Goal: Task Accomplishment & Management: Manage account settings

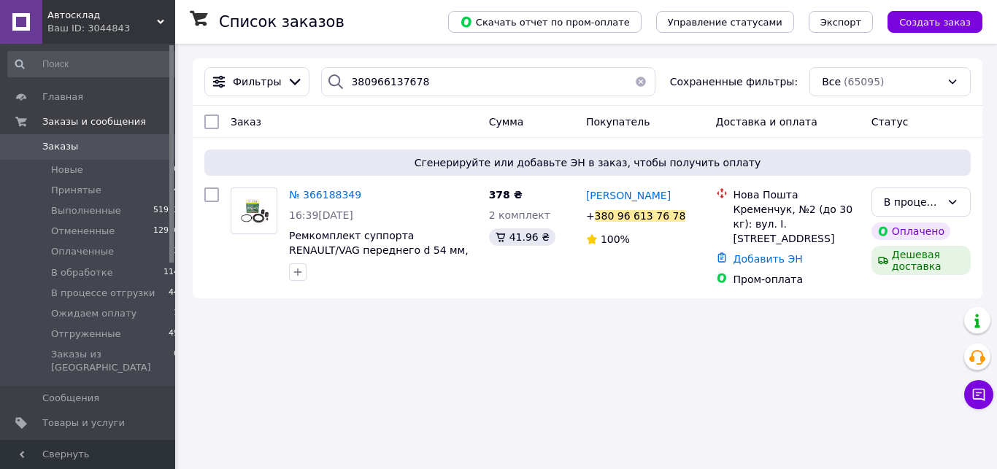
type input "380966137678"
click at [981, 388] on button "Чат с покупателем" at bounding box center [978, 394] width 29 height 29
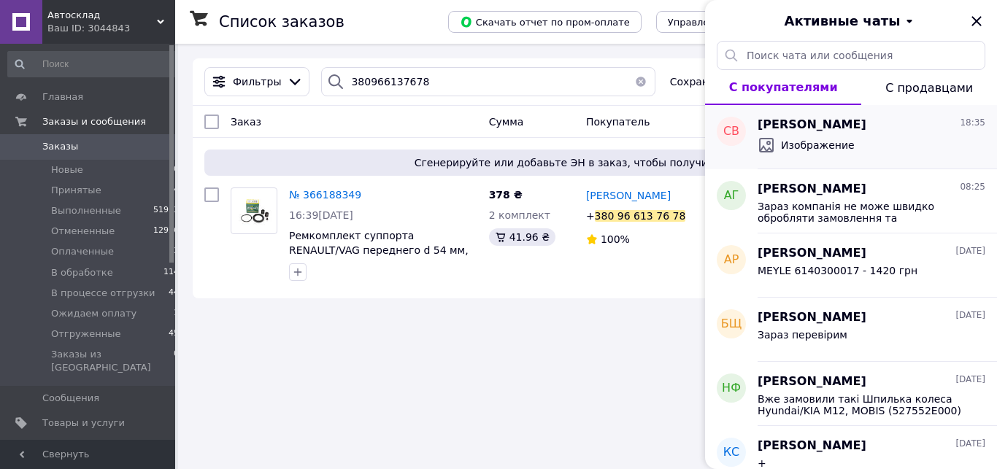
click at [862, 144] on div "Изображение" at bounding box center [872, 145] width 228 height 23
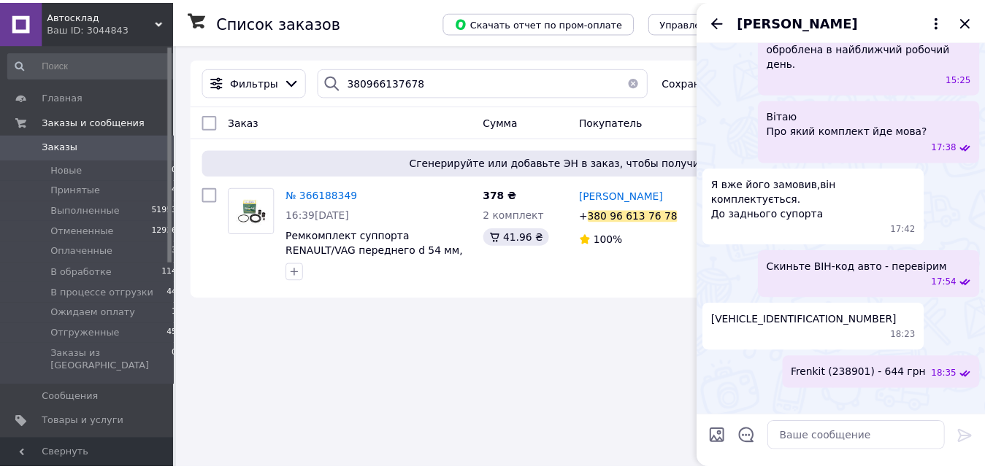
scroll to position [248, 0]
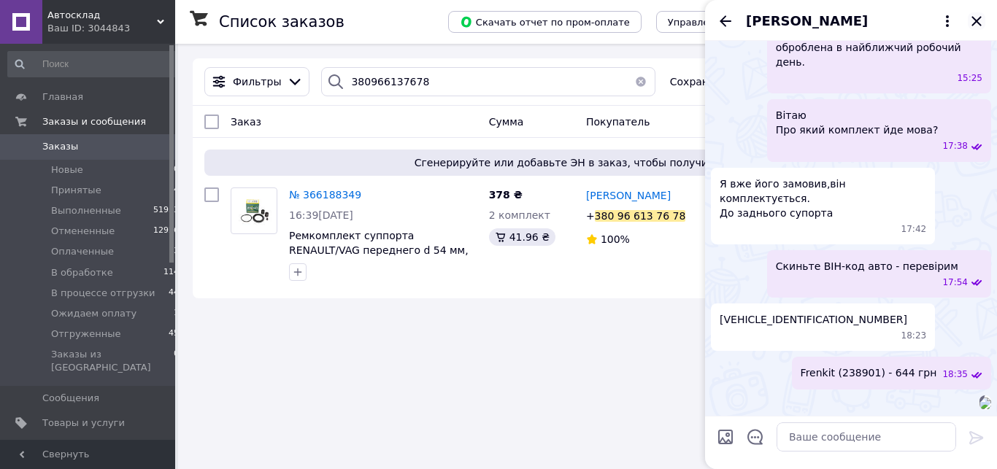
click at [973, 28] on icon "Закрыть" at bounding box center [977, 21] width 18 height 18
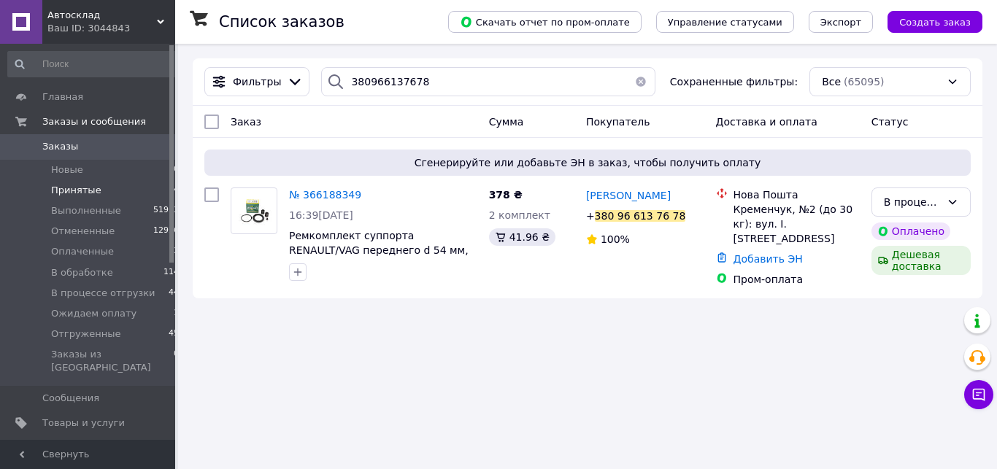
click at [77, 190] on span "Принятые" at bounding box center [76, 190] width 50 height 13
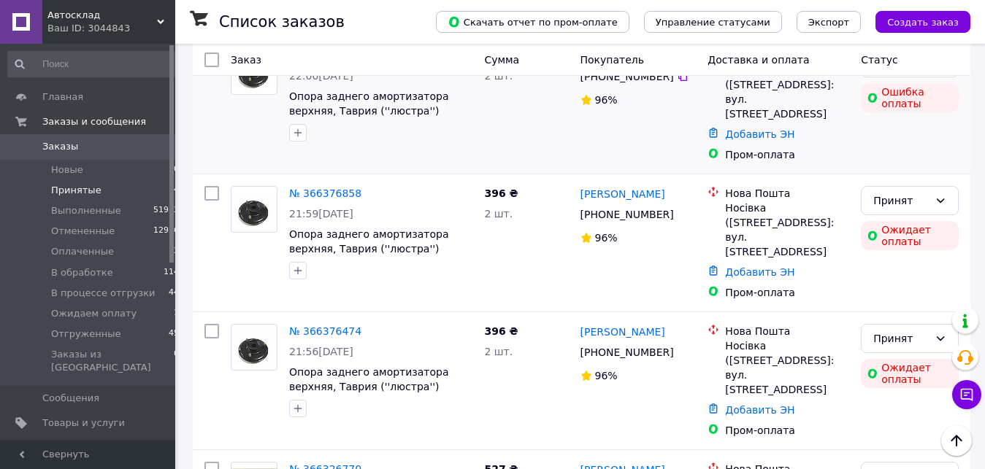
scroll to position [74, 0]
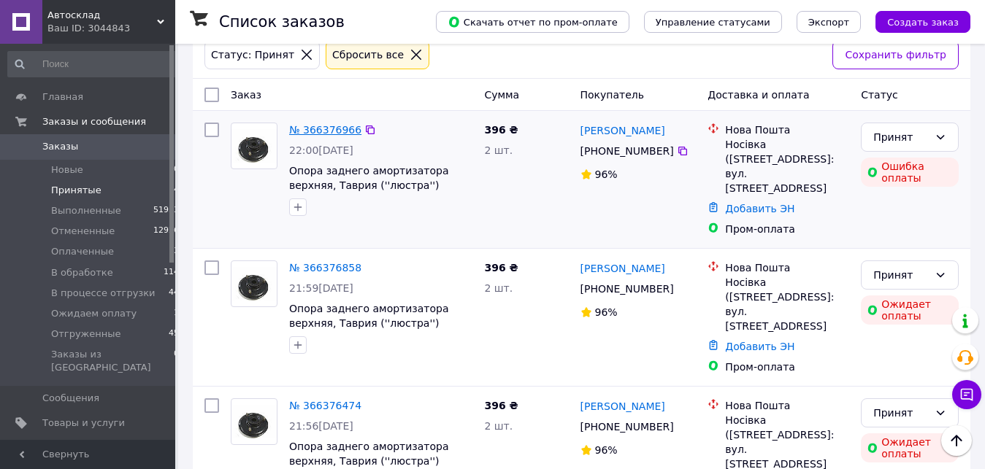
click at [322, 129] on link "№ 366376966" at bounding box center [325, 130] width 72 height 12
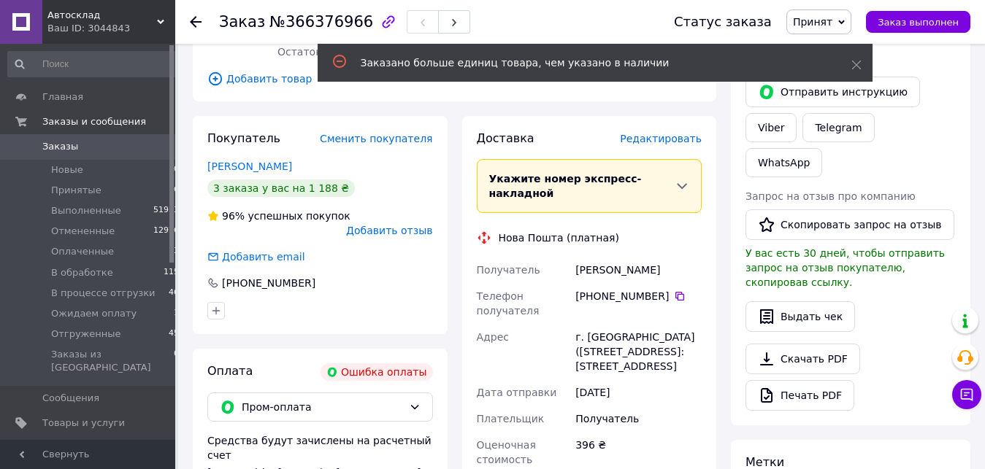
scroll to position [372, 0]
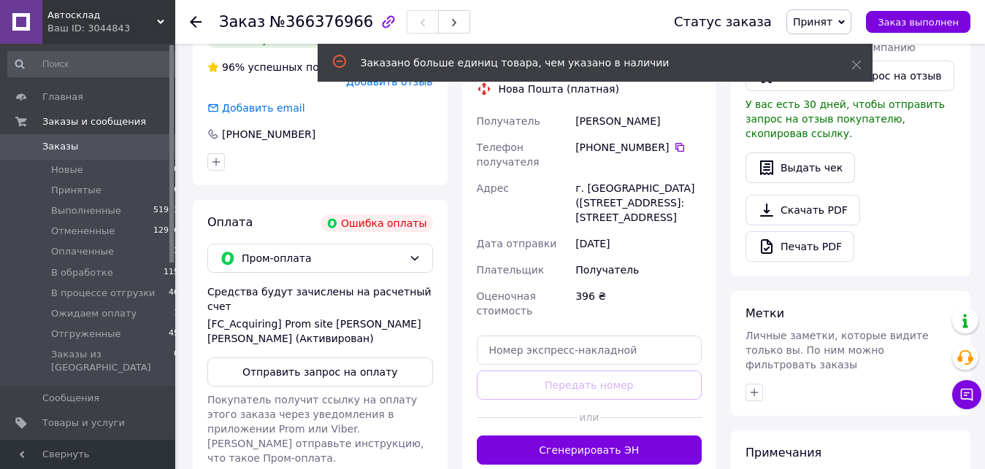
click at [456, 272] on div "Доставка Редактировать Укажите номер экспресс-накладной Обязательно введите ном…" at bounding box center [589, 223] width 269 height 513
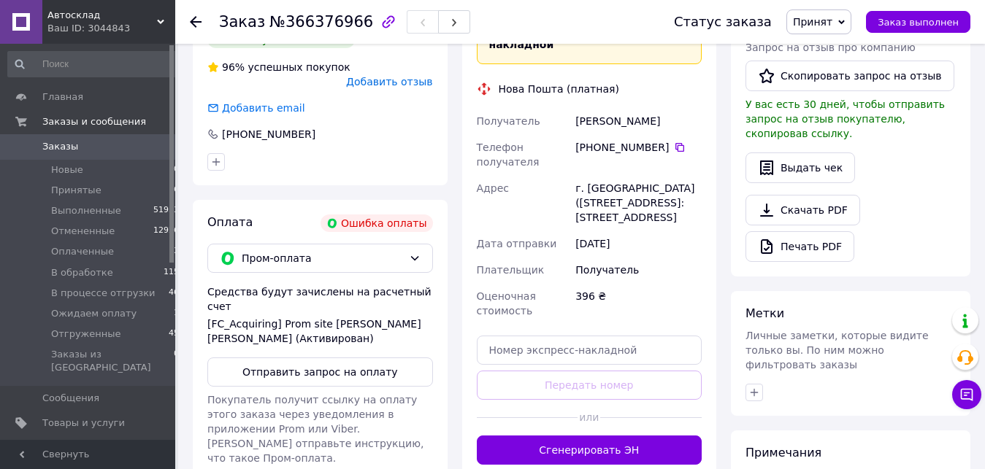
click at [79, 152] on span "Заказы" at bounding box center [88, 146] width 93 height 13
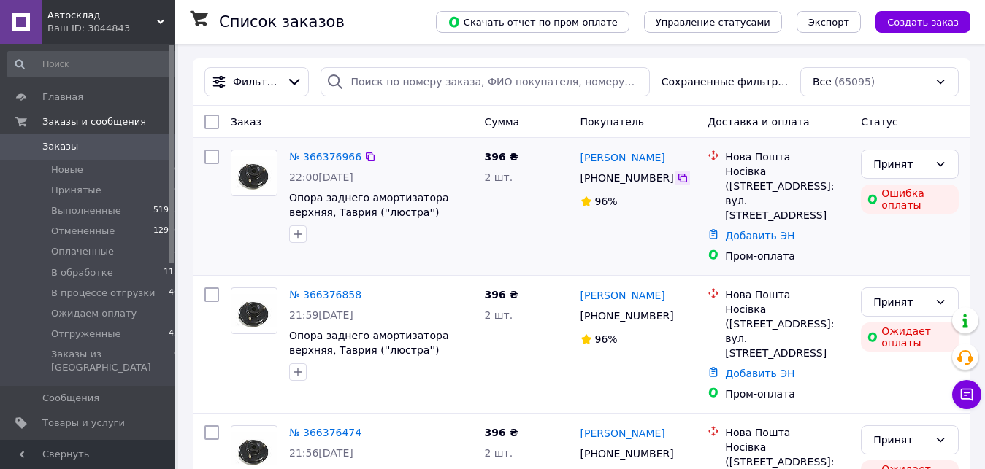
click at [678, 178] on icon at bounding box center [682, 178] width 9 height 9
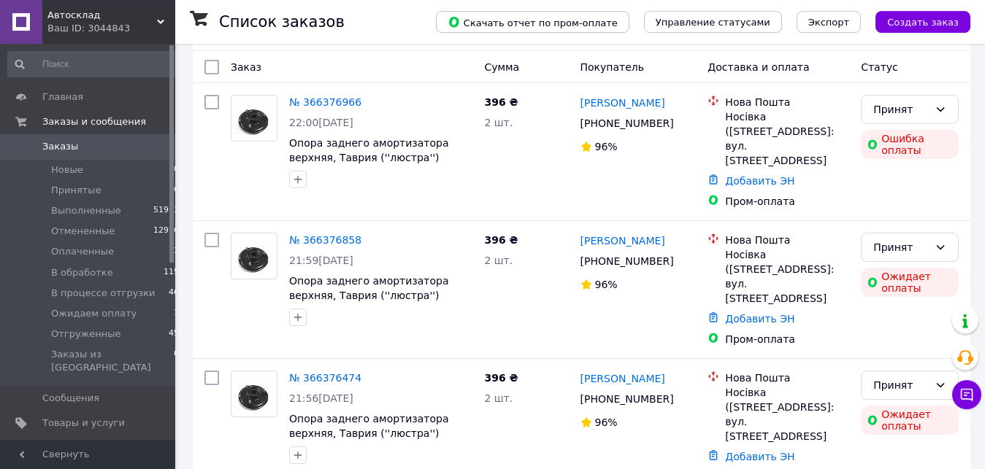
scroll to position [45, 0]
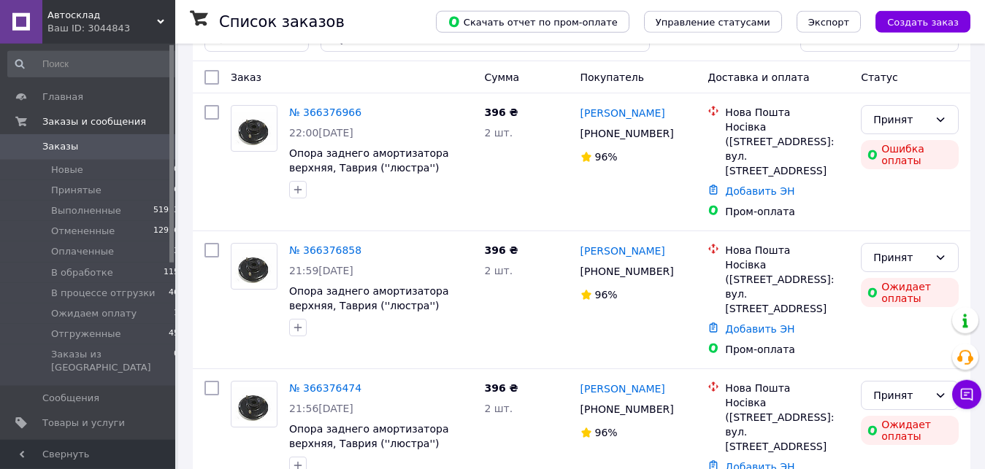
click at [75, 145] on span "Заказы" at bounding box center [88, 146] width 93 height 13
click at [83, 202] on li "Выполненные 51953" at bounding box center [94, 211] width 188 height 20
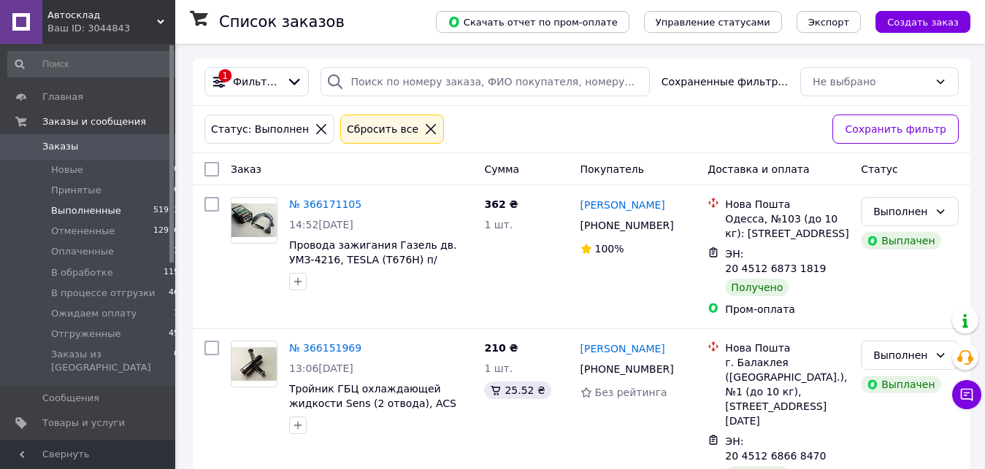
click at [63, 148] on span "Заказы" at bounding box center [60, 146] width 36 height 13
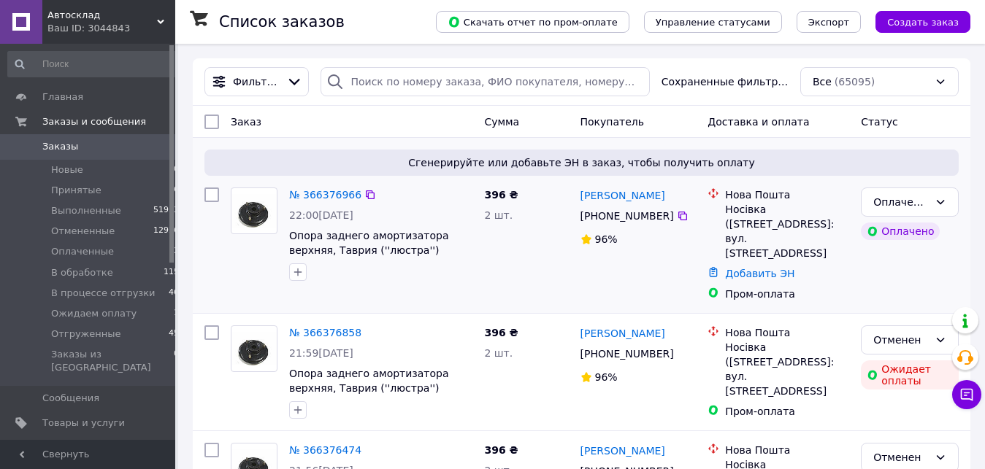
drag, startPoint x: 577, startPoint y: 184, endPoint x: 664, endPoint y: 227, distance: 97.0
click at [664, 227] on div "[PERSON_NAME] [PHONE_NUMBER]%" at bounding box center [639, 245] width 128 height 126
copy div "[PERSON_NAME] [PHONE_NUMBER]"
drag, startPoint x: 726, startPoint y: 211, endPoint x: 755, endPoint y: 238, distance: 39.8
click at [755, 238] on div "Носівка ([STREET_ADDRESS]: вул. [STREET_ADDRESS]" at bounding box center [787, 231] width 124 height 58
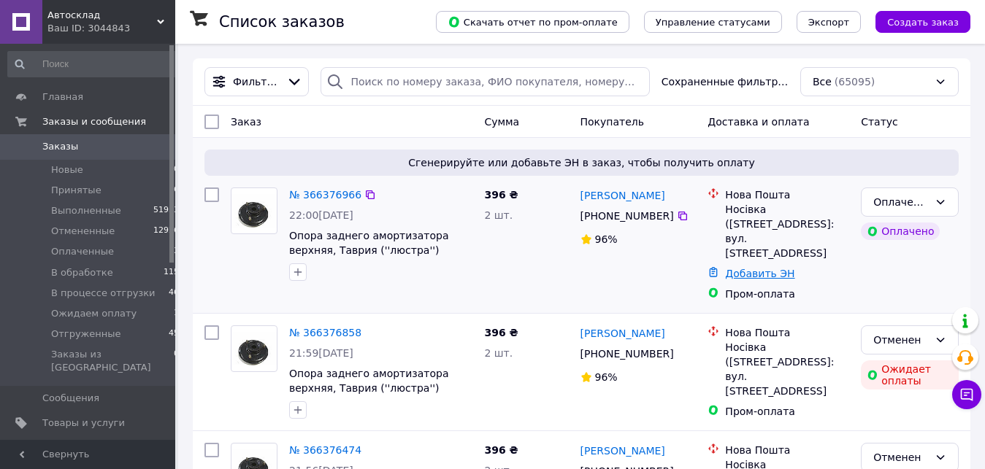
copy div "Носівка ([STREET_ADDRESS]: вул. [STREET_ADDRESS]"
click at [948, 203] on div "Оплаченный" at bounding box center [910, 202] width 98 height 29
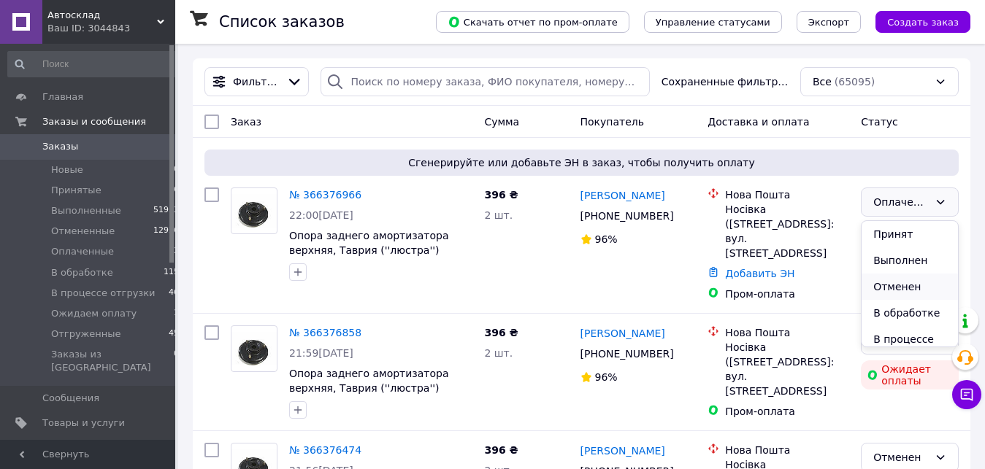
scroll to position [83, 0]
click at [901, 264] on li "В процессе отгрузки" at bounding box center [910, 263] width 96 height 41
